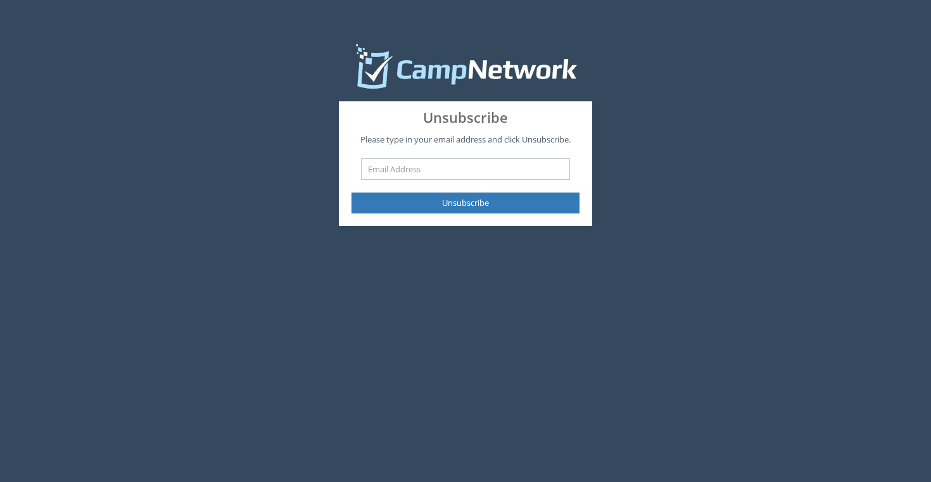
click at [465, 172] on input "text" at bounding box center [465, 169] width 209 height 22
type input "[EMAIL_ADDRESS][DOMAIN_NAME]"
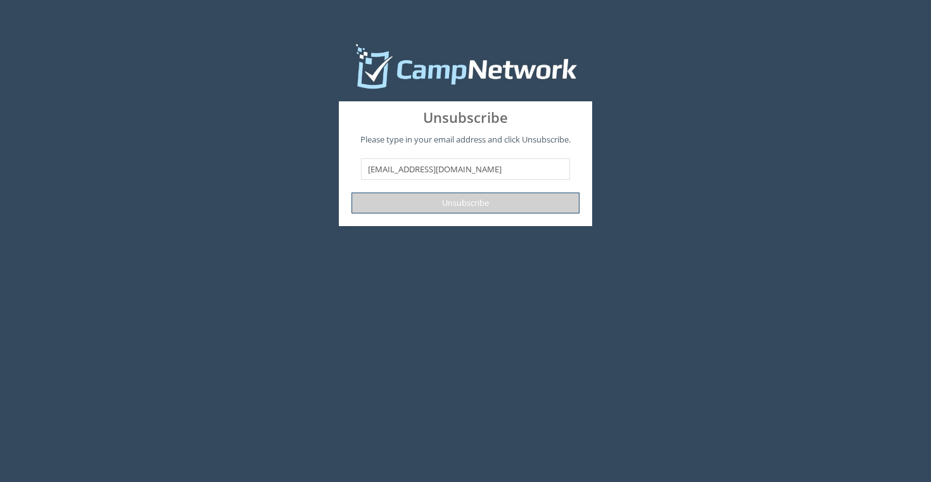
click at [476, 199] on button "Unsubscribe" at bounding box center [465, 202] width 228 height 21
